Goal: Check status: Check status

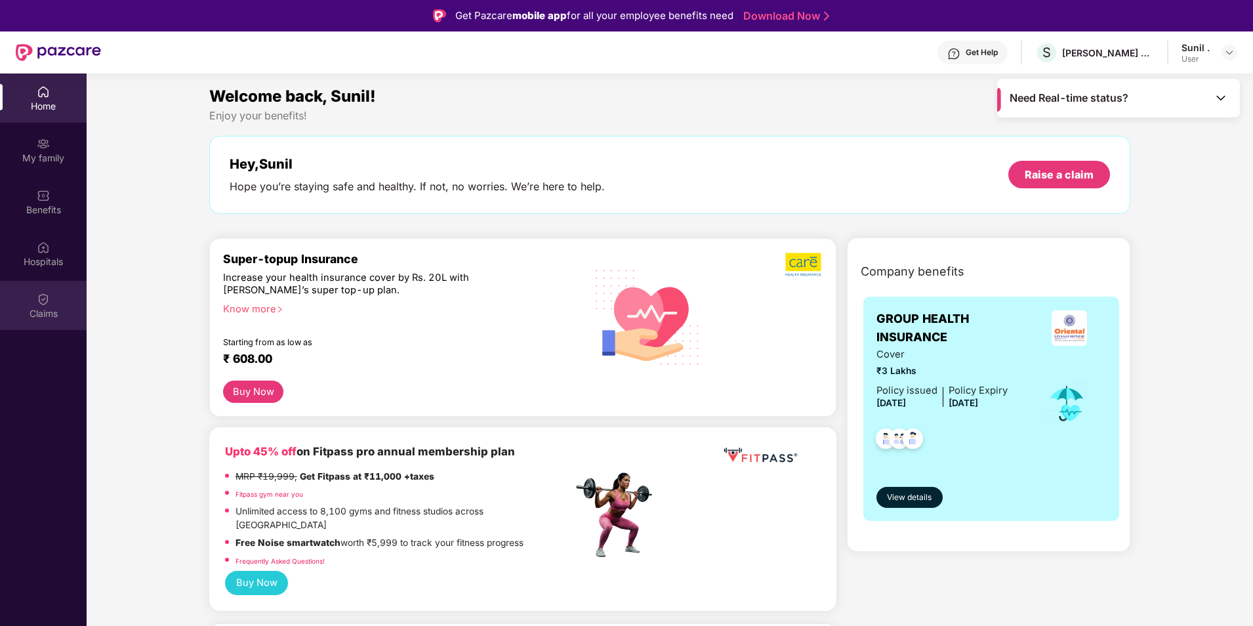
click at [35, 313] on div "Claims" at bounding box center [43, 313] width 87 height 13
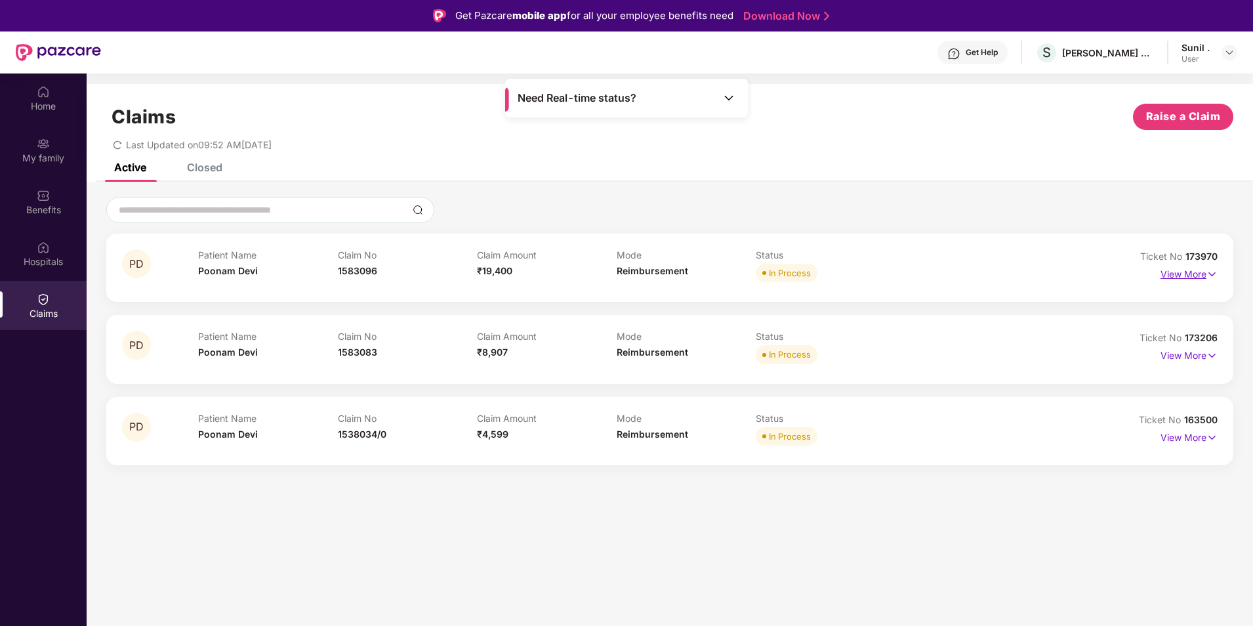
click at [1194, 274] on p "View More" at bounding box center [1189, 273] width 57 height 18
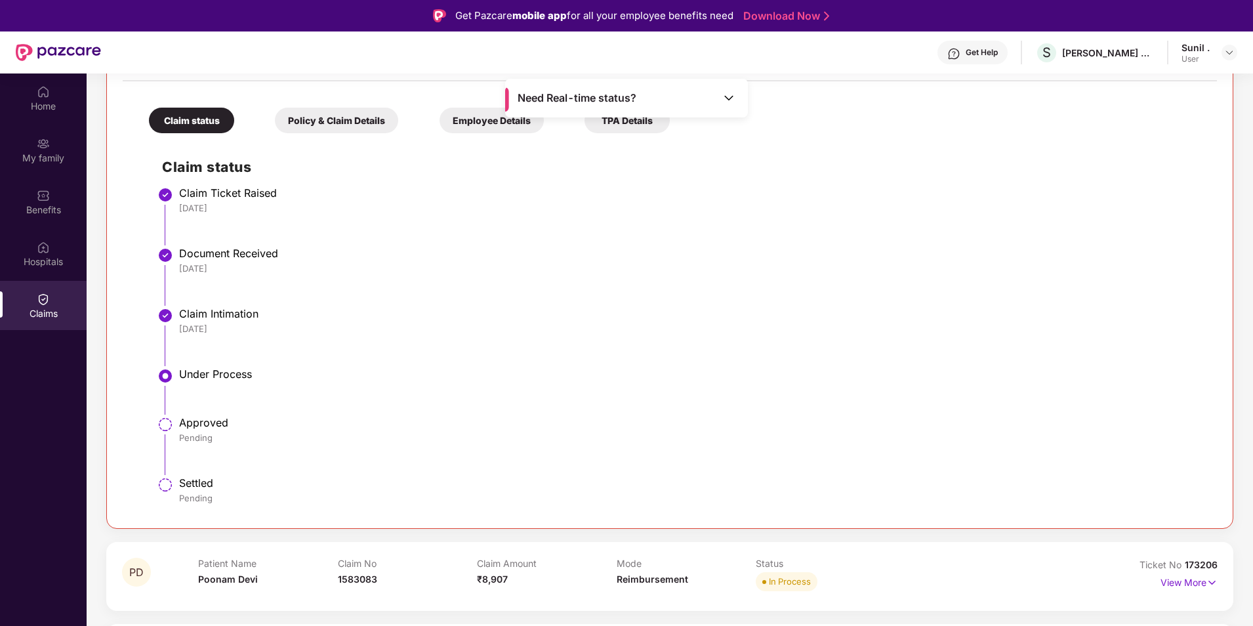
scroll to position [274, 0]
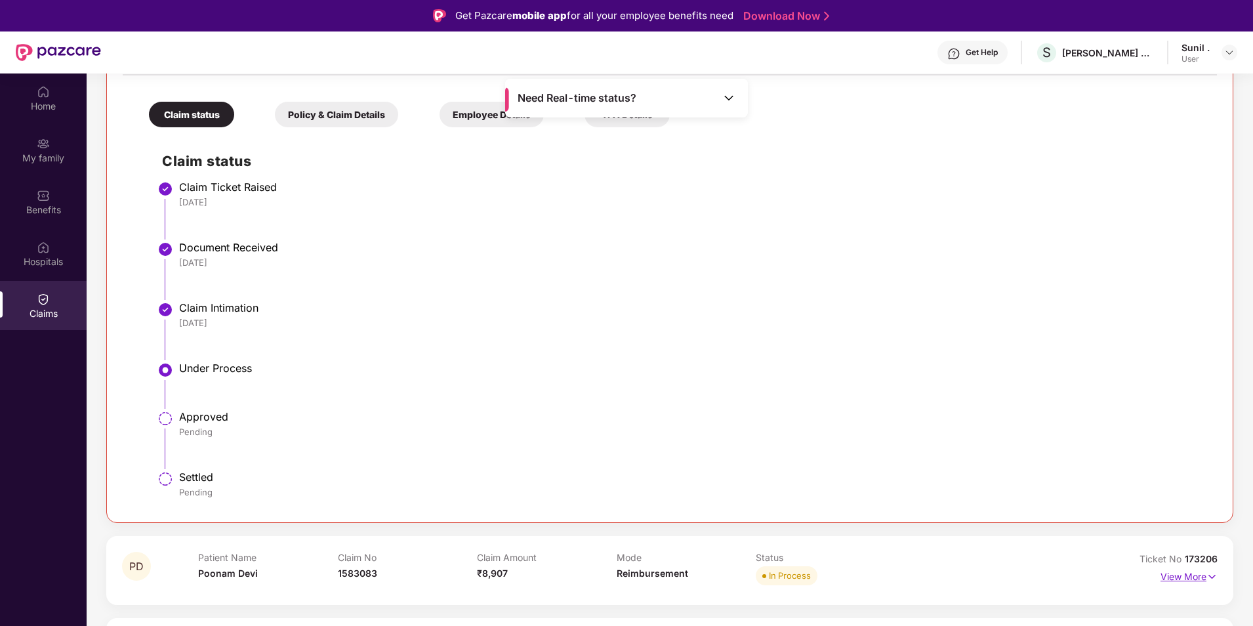
click at [1180, 576] on p "View More" at bounding box center [1189, 575] width 57 height 18
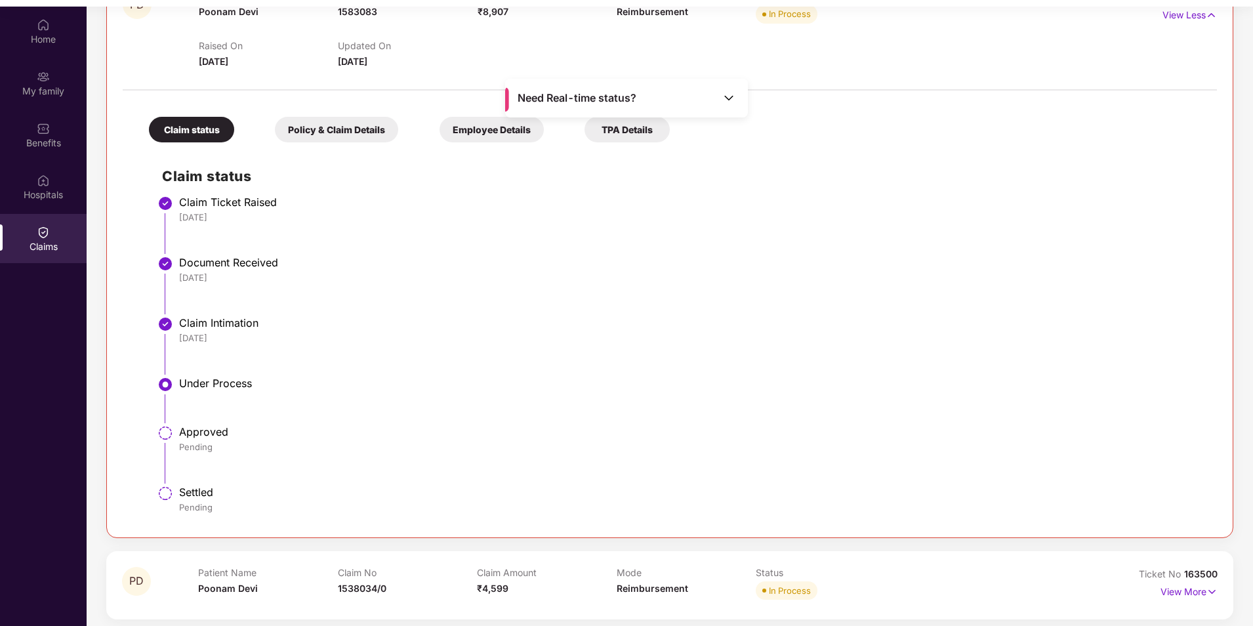
scroll to position [73, 0]
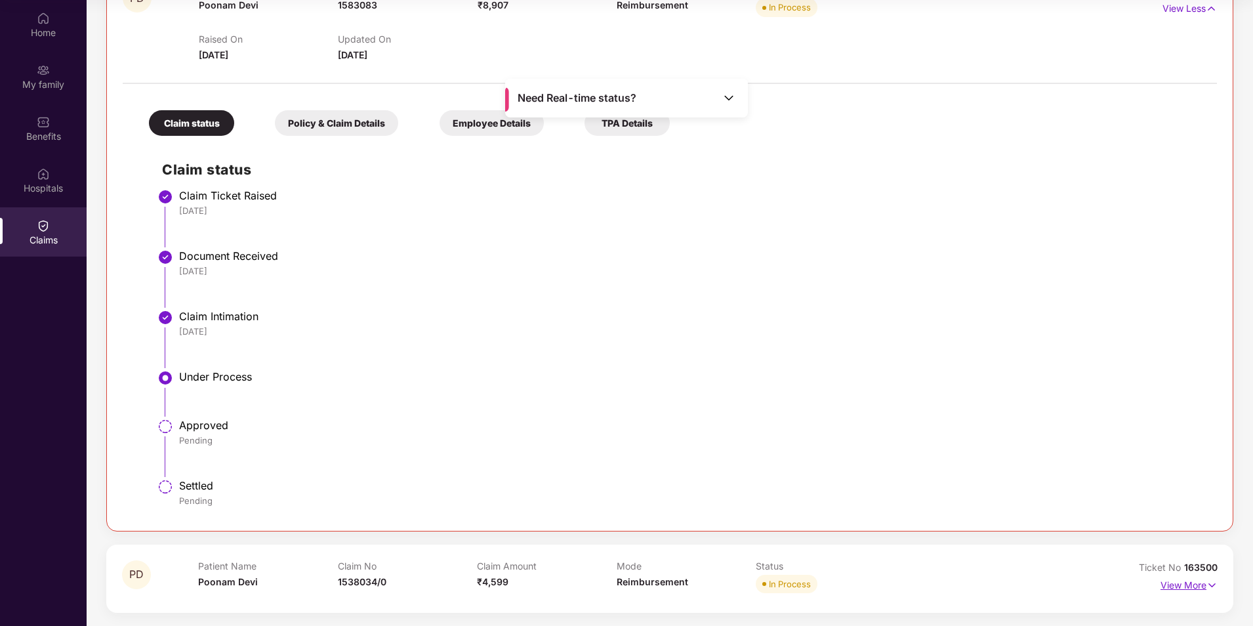
click at [1184, 581] on p "View More" at bounding box center [1189, 584] width 57 height 18
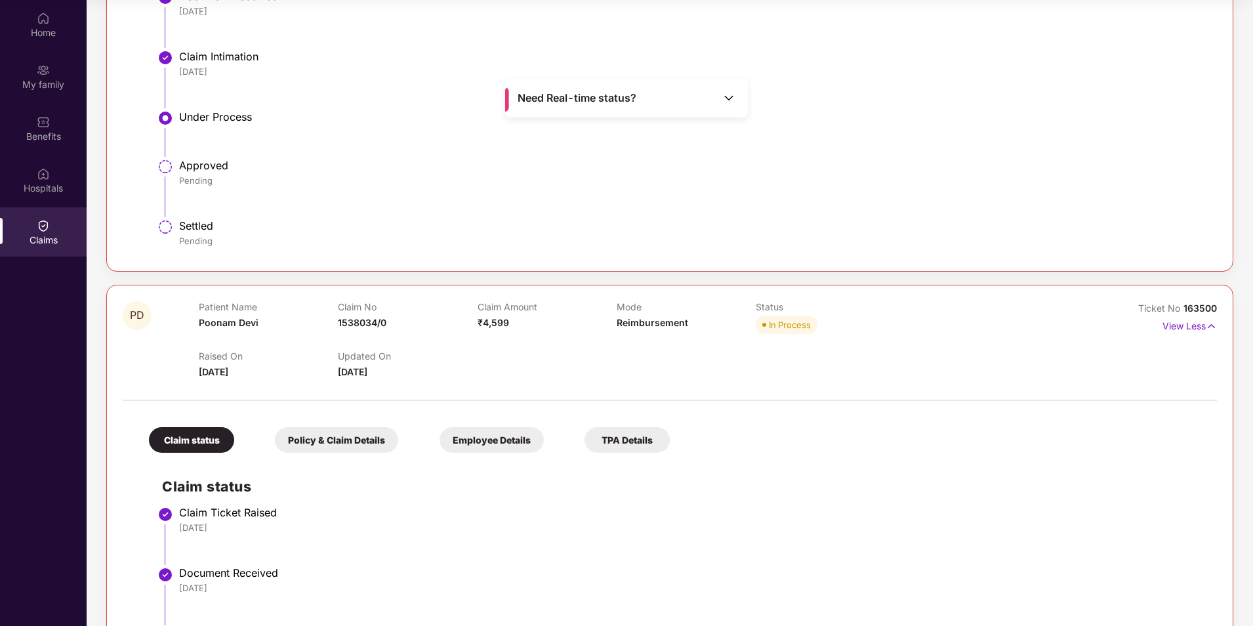
scroll to position [1032, 0]
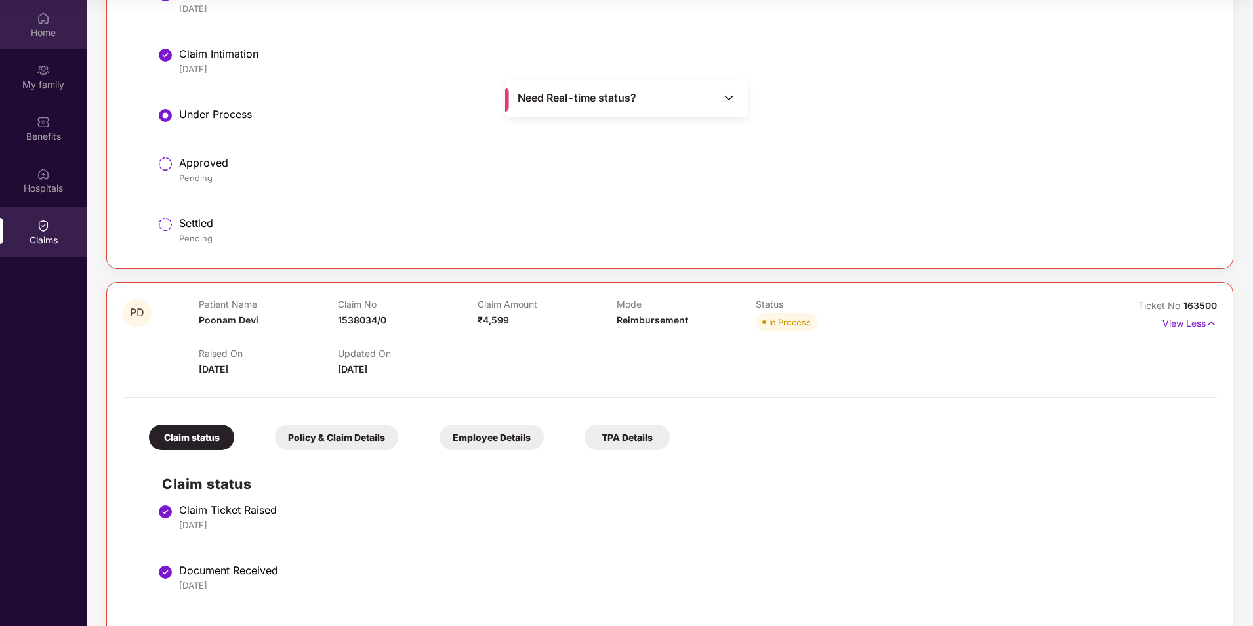
click at [51, 25] on div "Home" at bounding box center [43, 24] width 87 height 49
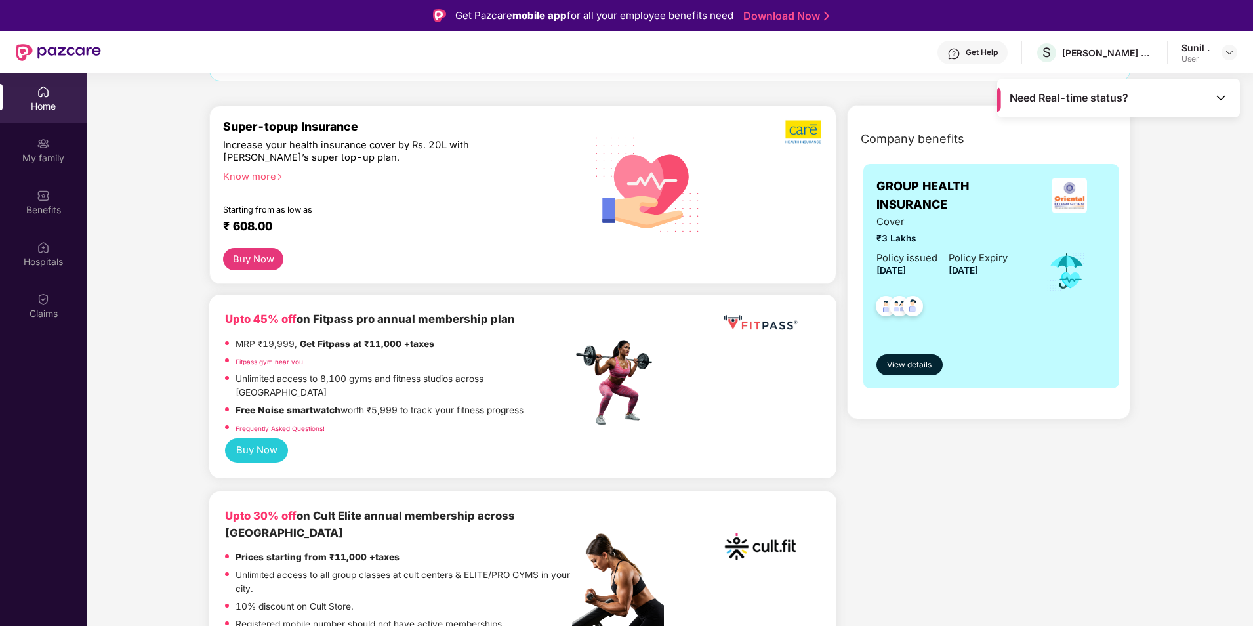
scroll to position [131, 0]
